Goal: Find specific page/section: Find specific page/section

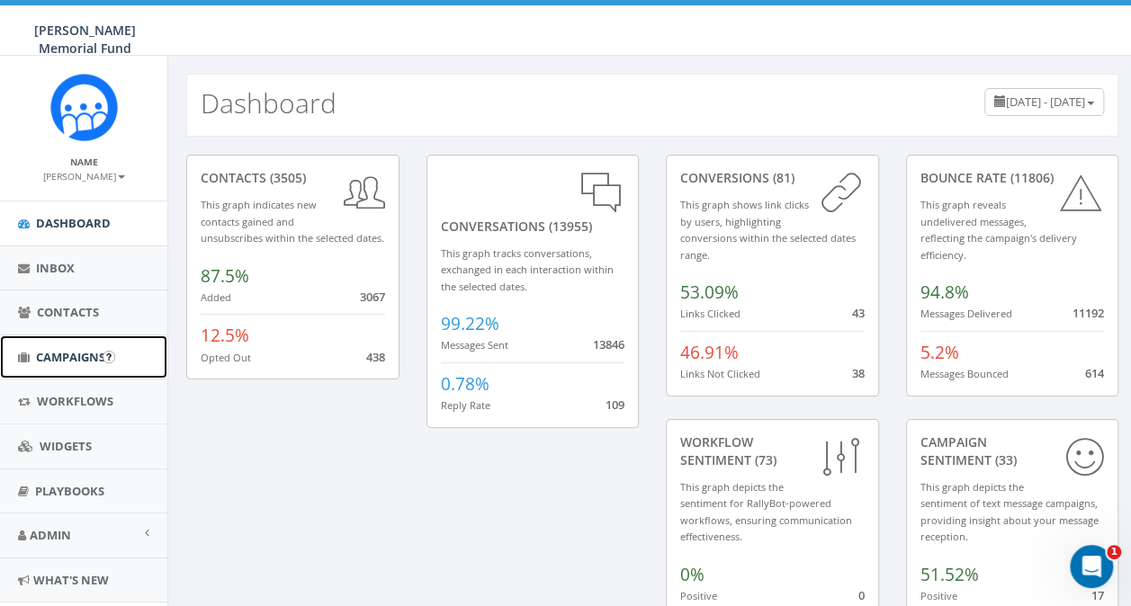
click at [69, 367] on link "Campaigns" at bounding box center [83, 358] width 167 height 44
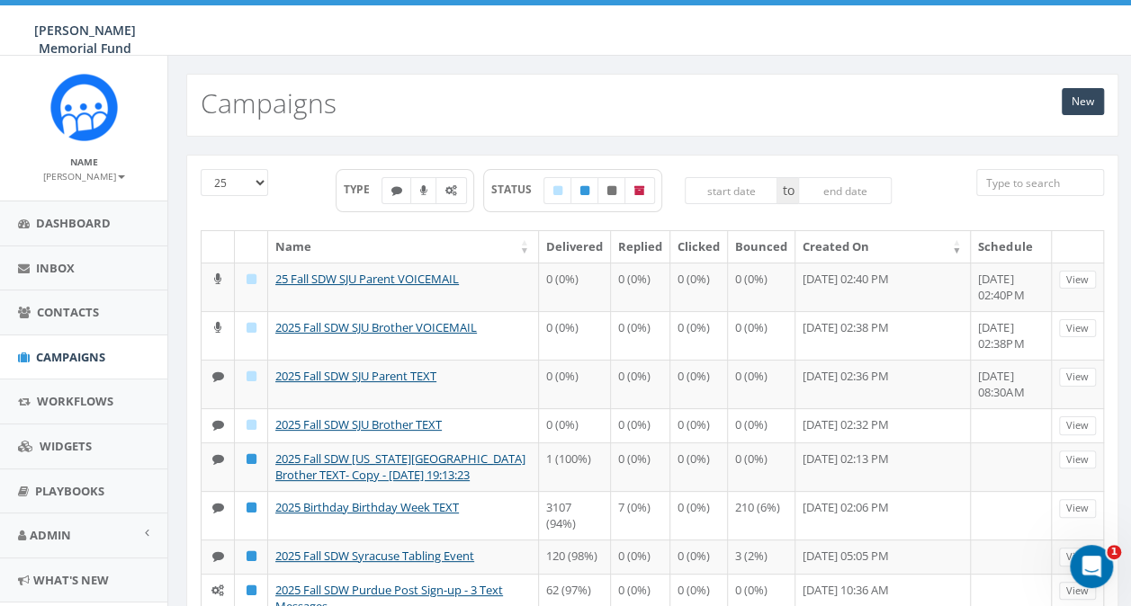
click at [1070, 182] on input "search" at bounding box center [1040, 182] width 128 height 27
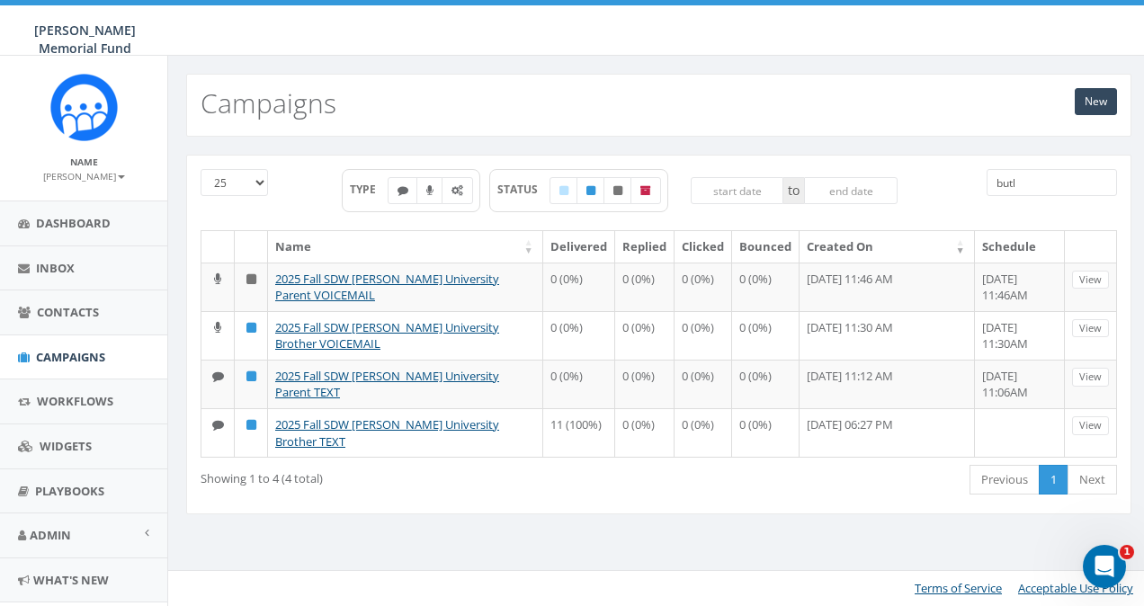
type input "butl"
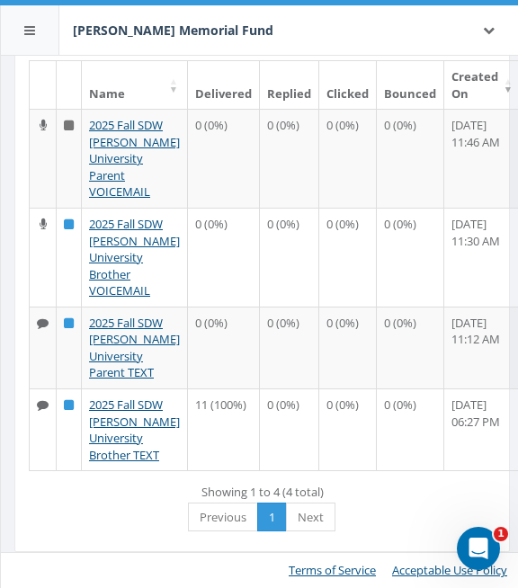
scroll to position [337, 0]
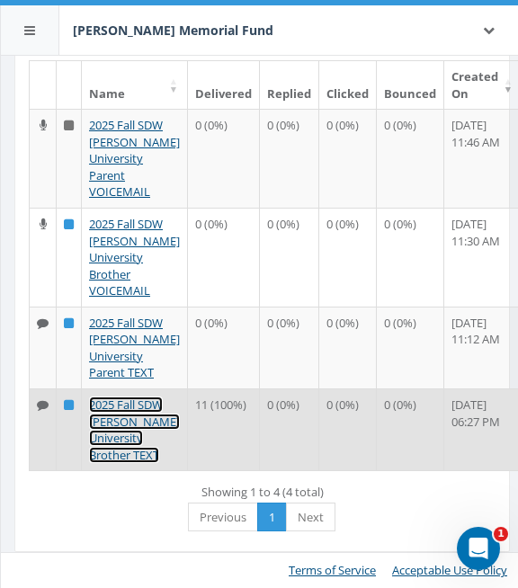
click at [98, 413] on link "2025 Fall SDW [PERSON_NAME] University Brother TEXT" at bounding box center [134, 430] width 91 height 67
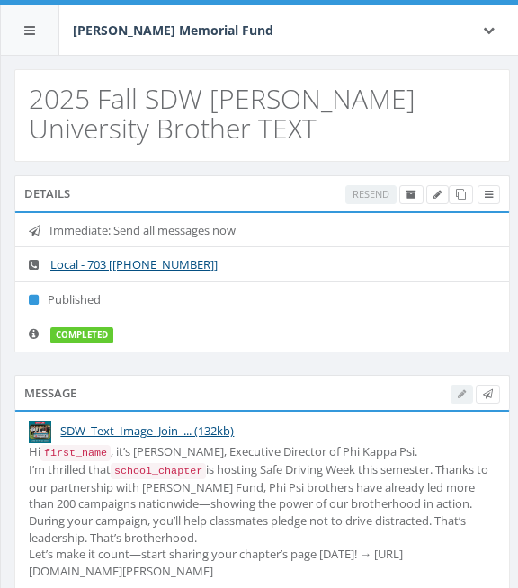
select select
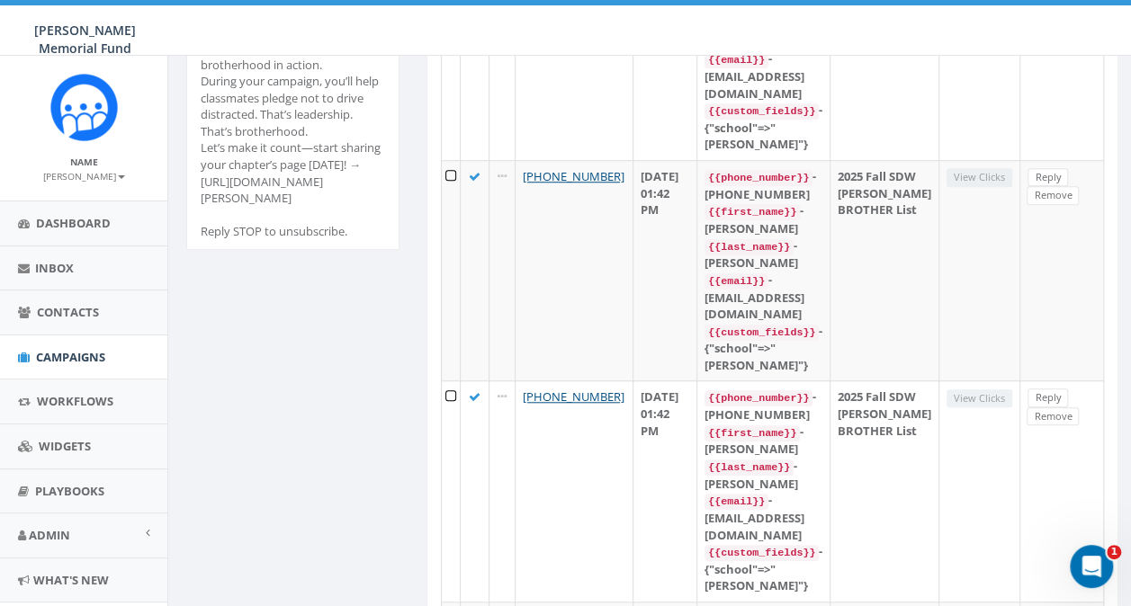
scroll to position [354, 0]
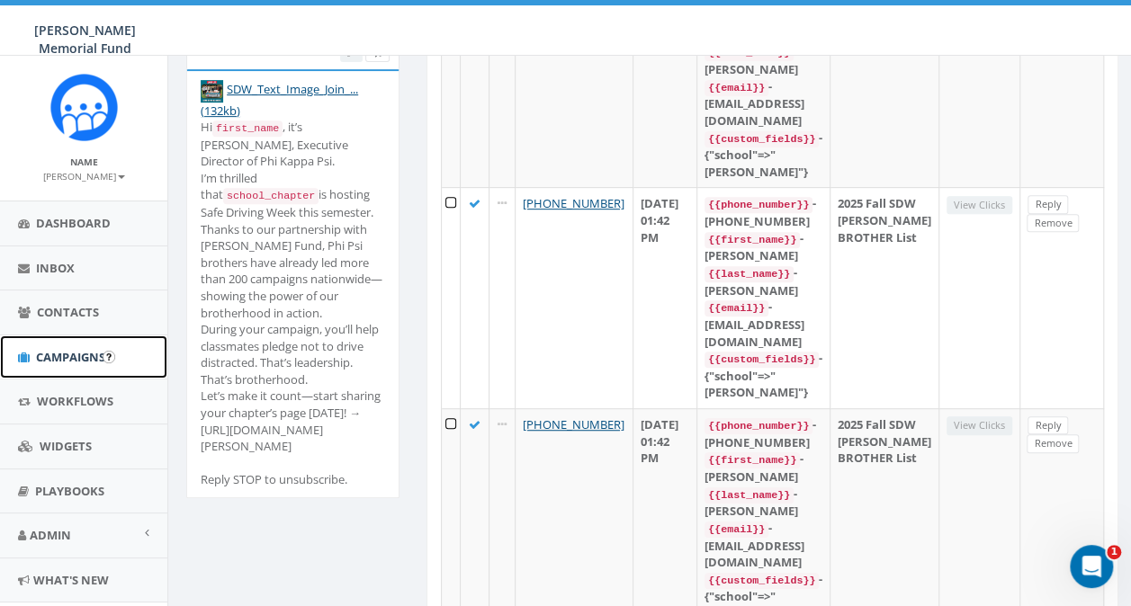
click at [56, 371] on link "Campaigns" at bounding box center [83, 358] width 167 height 44
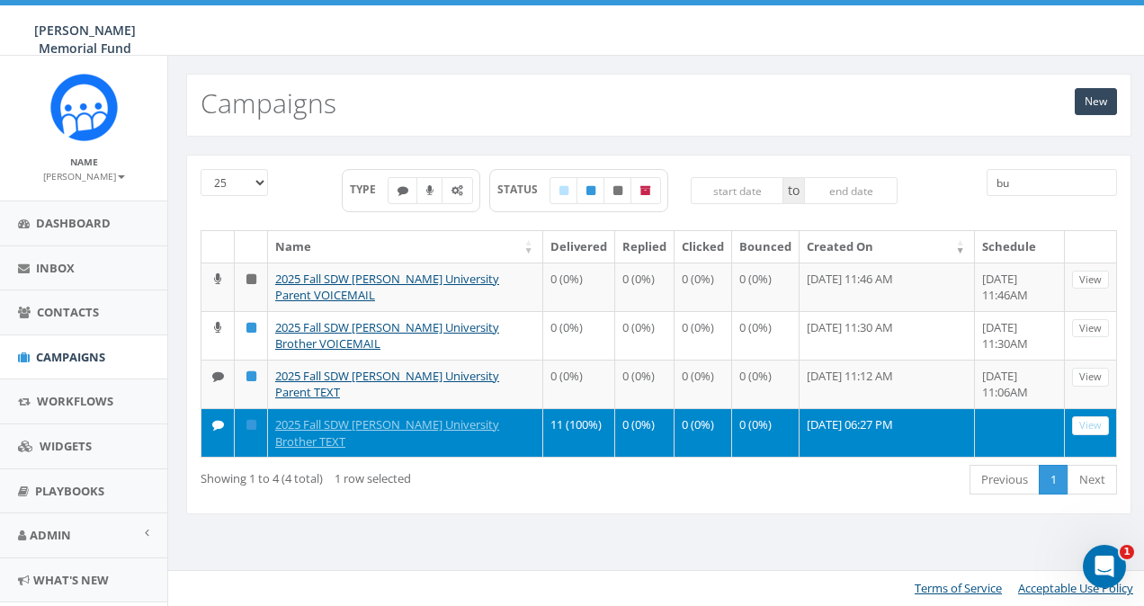
type input "b"
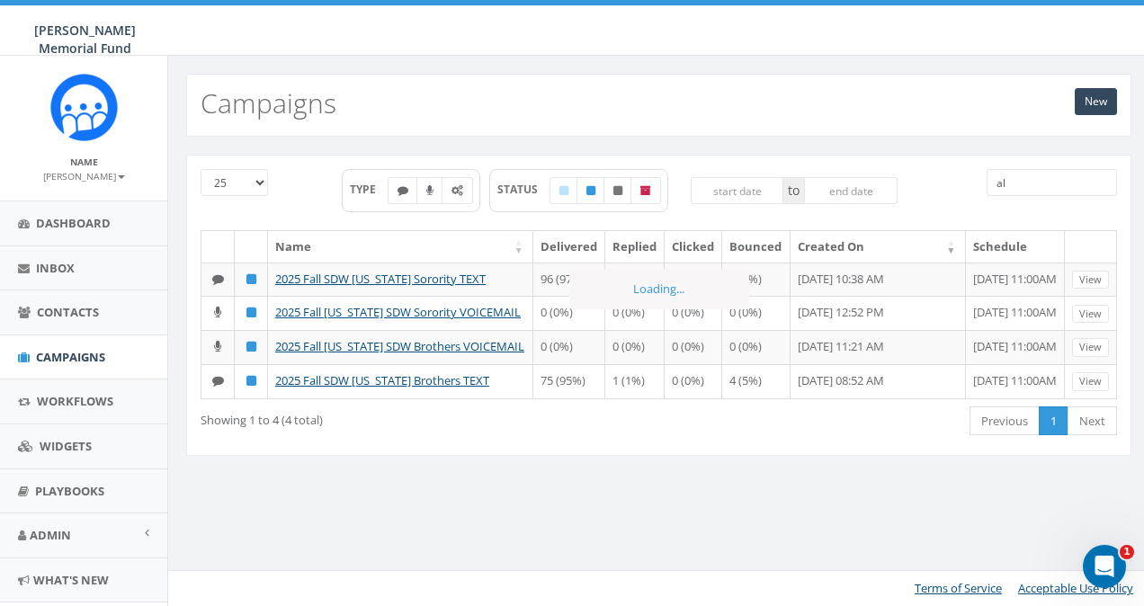
type input "a"
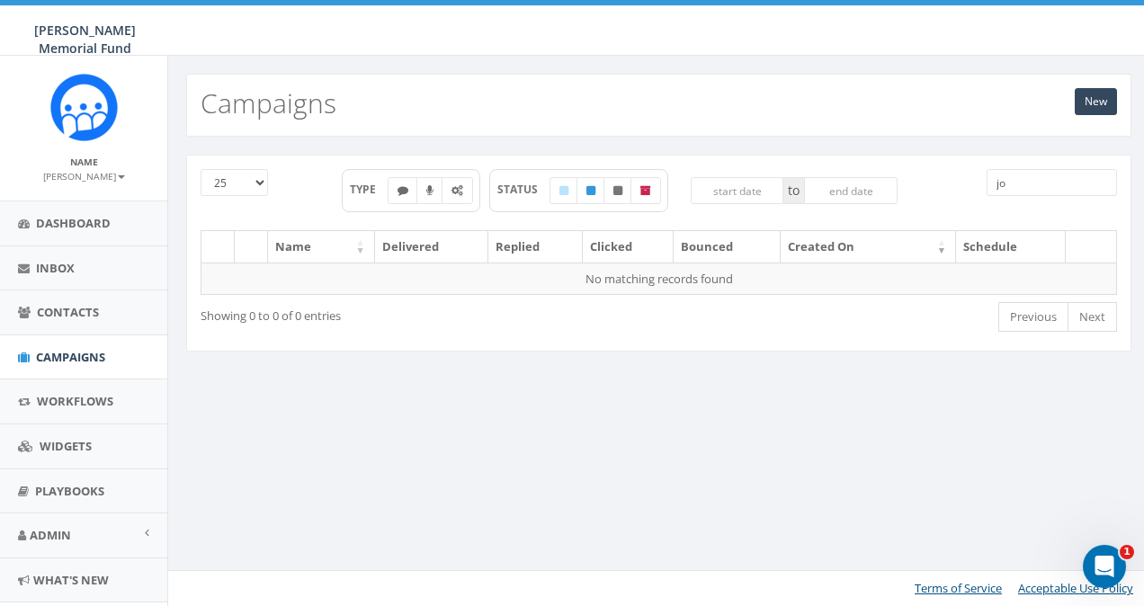
type input "j"
type input "k"
